Goal: Task Accomplishment & Management: Manage account settings

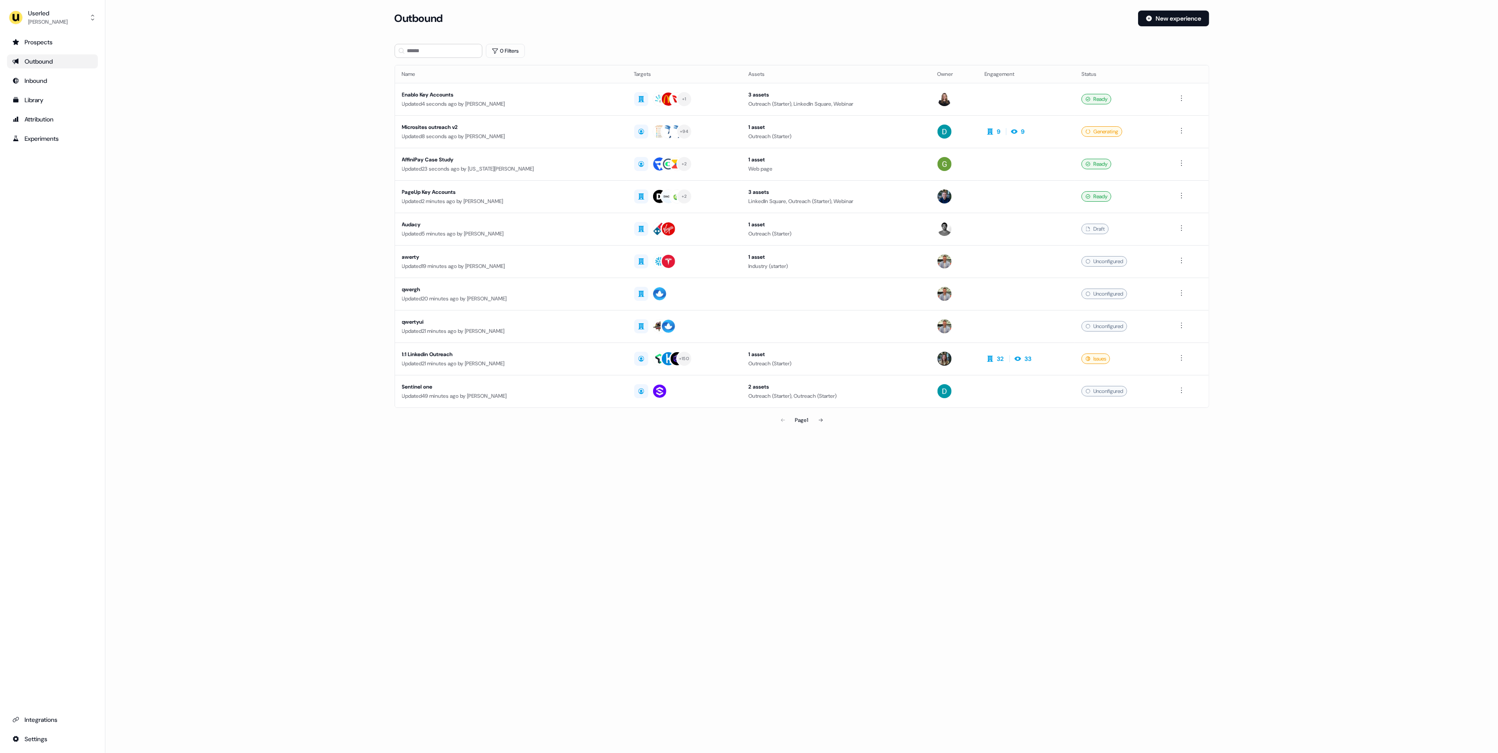
click at [44, 127] on ul "Prospects Outbound Inbound Library Attribution Experiments" at bounding box center [52, 90] width 91 height 111
click at [45, 121] on div "Attribution" at bounding box center [52, 119] width 80 height 9
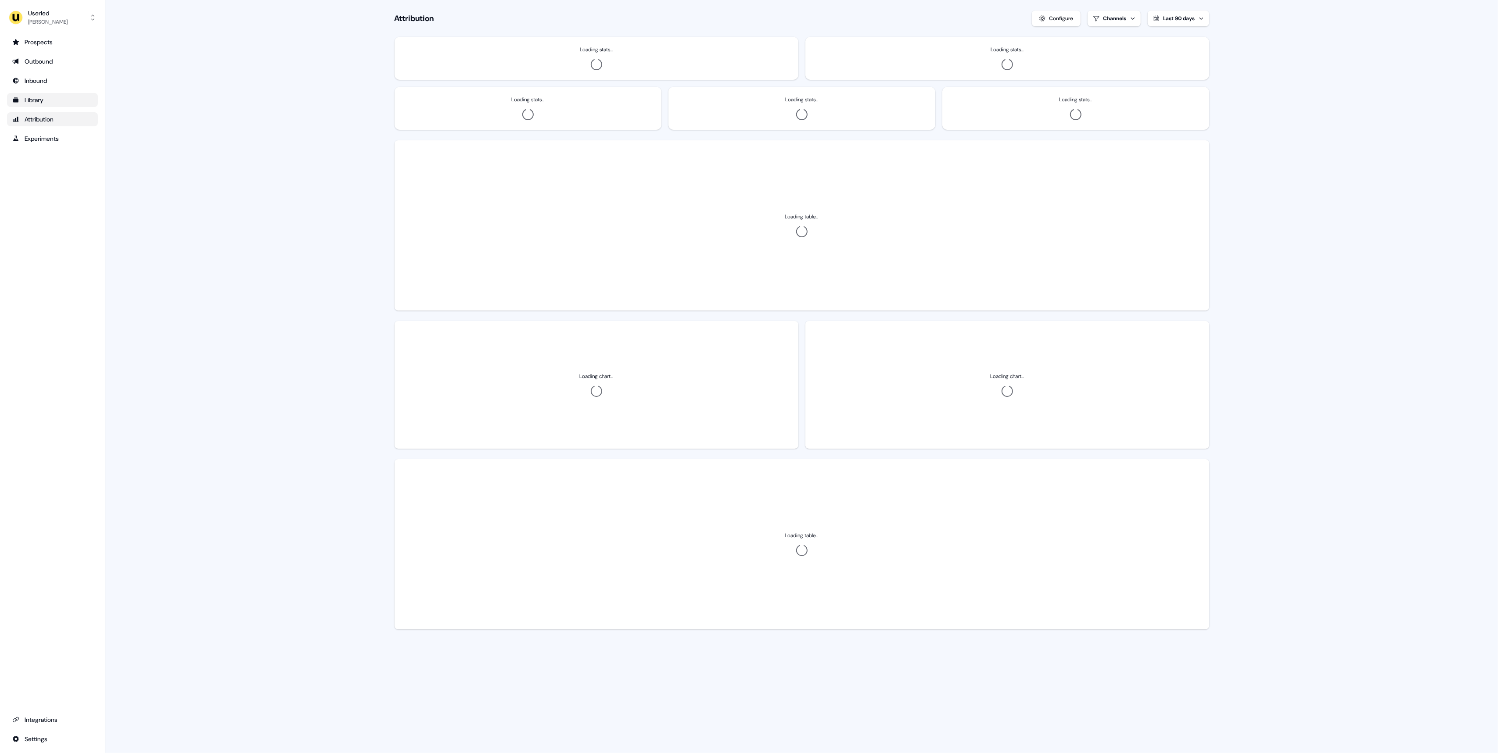
click at [40, 104] on div "Library" at bounding box center [52, 100] width 80 height 9
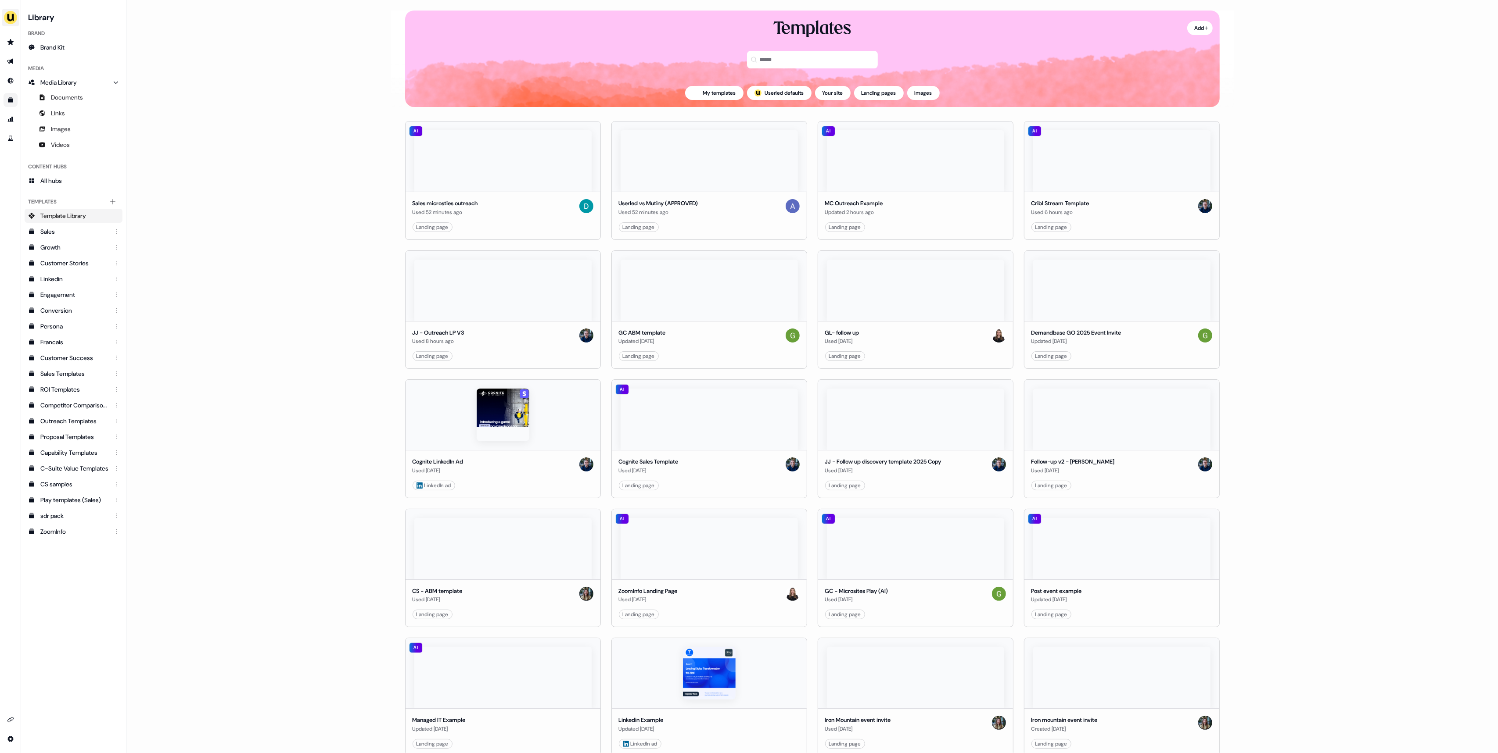
click at [13, 19] on img "side nav menu" at bounding box center [11, 18] width 14 height 14
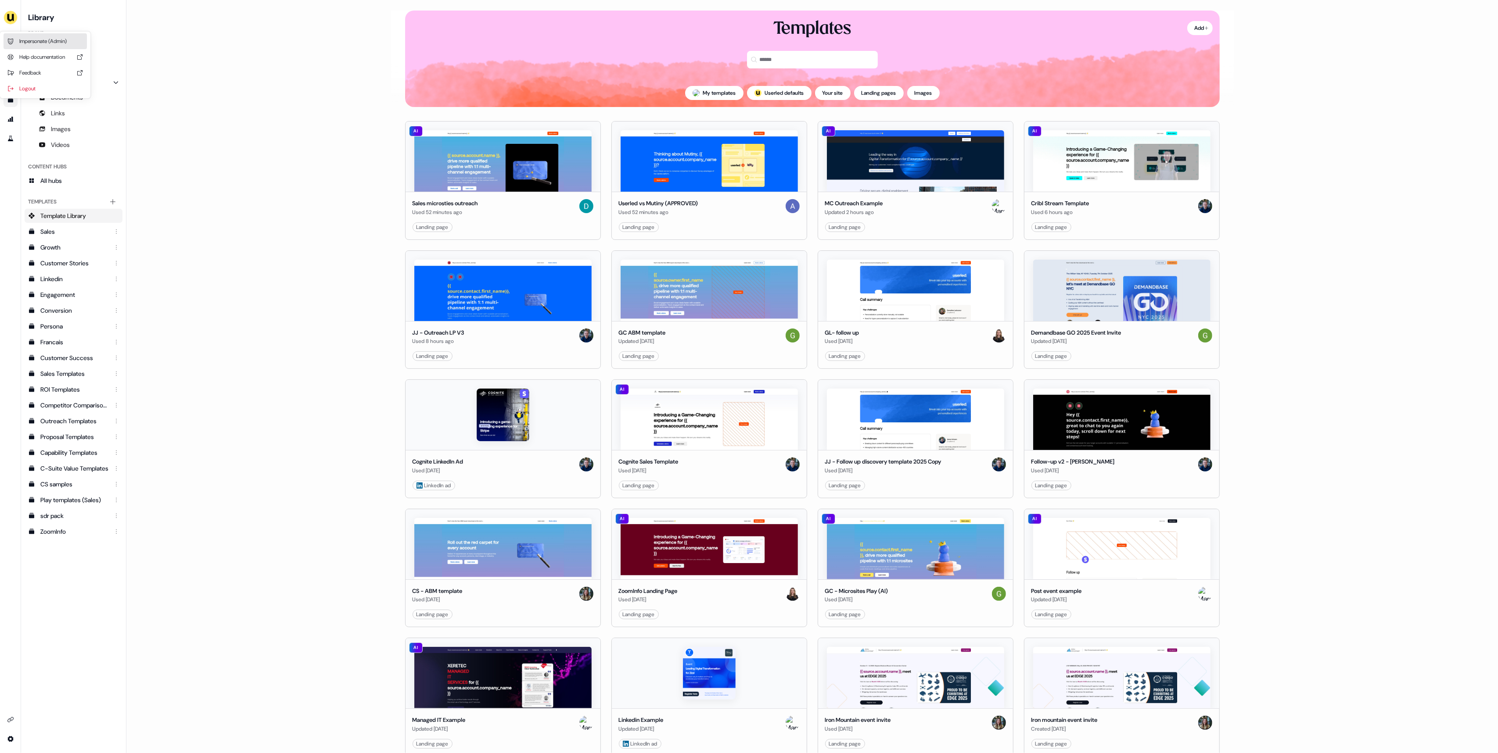
click at [41, 44] on div "Impersonate (Admin)" at bounding box center [45, 41] width 83 height 16
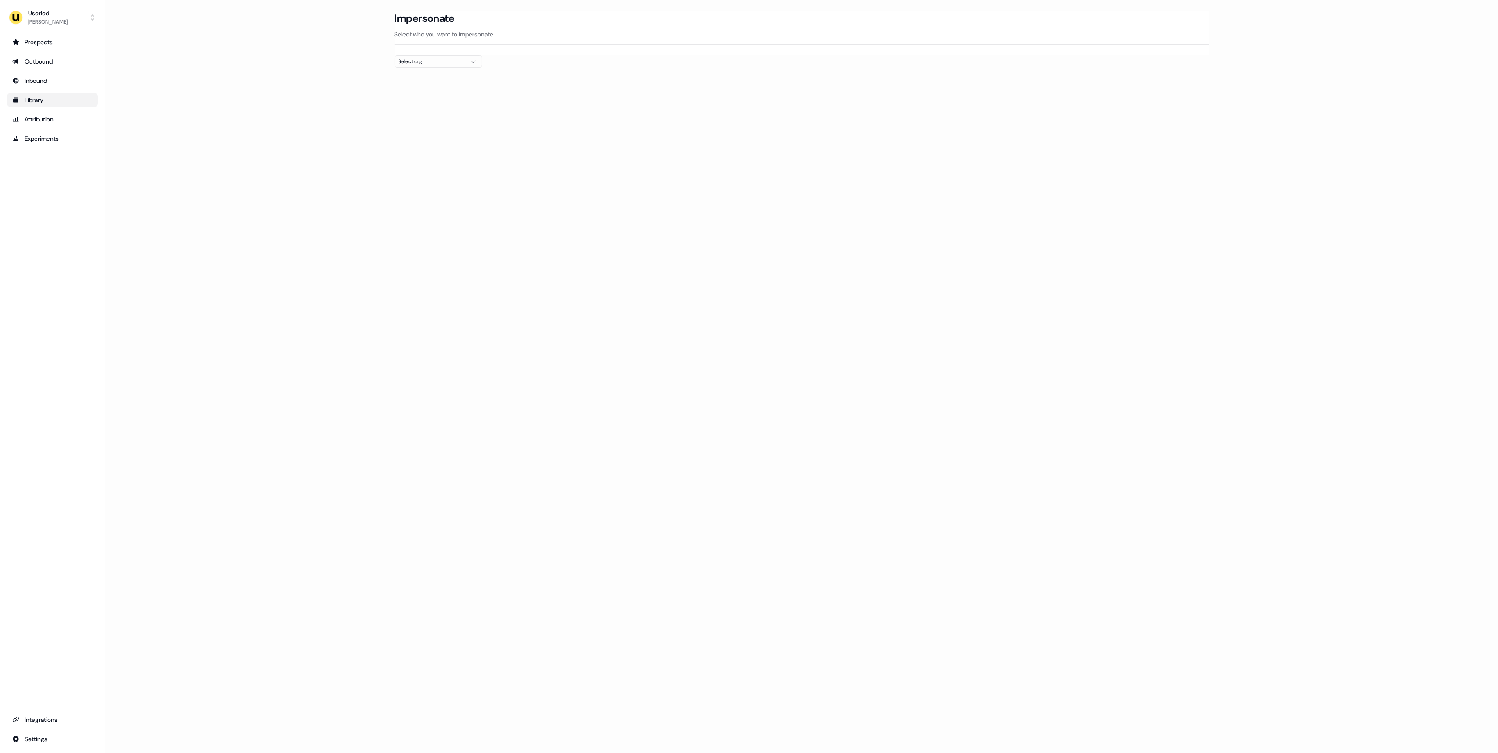
click at [414, 62] on div "Select org" at bounding box center [431, 61] width 66 height 9
type input "*******"
click at [415, 96] on div "PartnerVista" at bounding box center [438, 93] width 87 height 14
click at [746, 129] on td "Impersonate" at bounding box center [964, 138] width 488 height 30
click at [746, 140] on button "Impersonate" at bounding box center [752, 138] width 51 height 16
